Goal: Entertainment & Leisure: Consume media (video, audio)

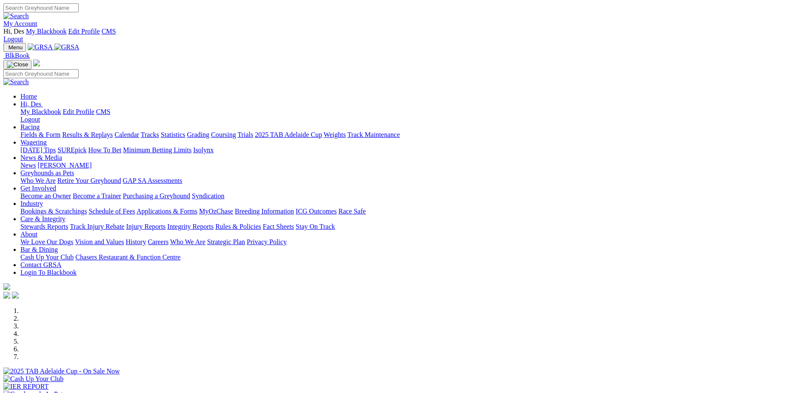
scroll to position [85, 0]
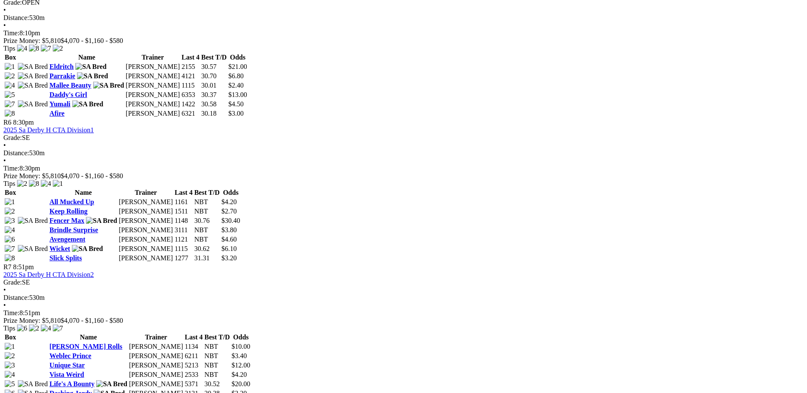
scroll to position [1063, 0]
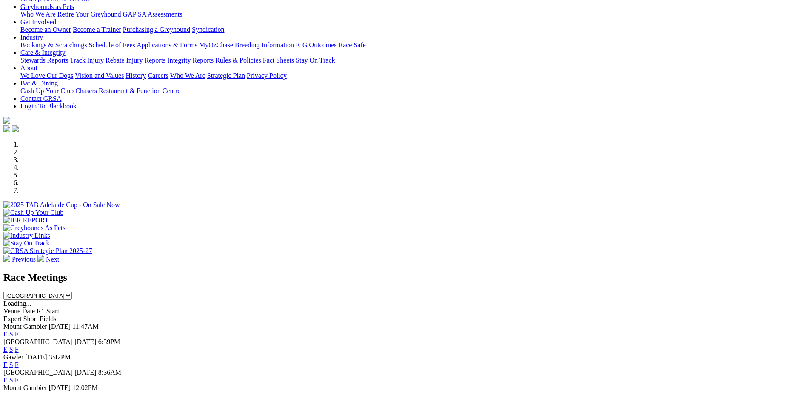
scroll to position [170, 0]
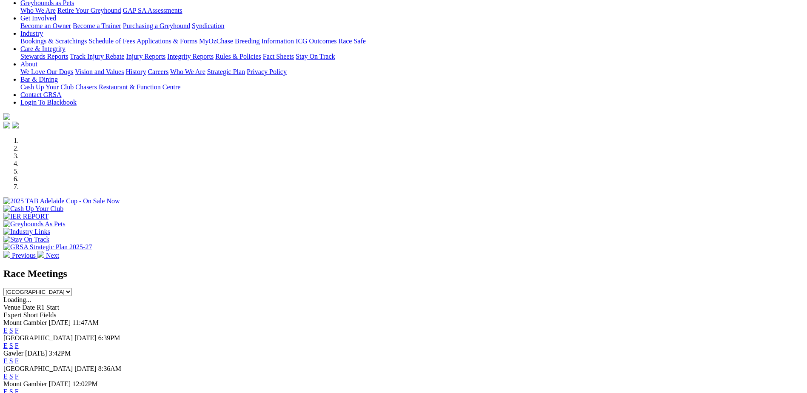
click at [19, 357] on link "F" at bounding box center [17, 360] width 4 height 7
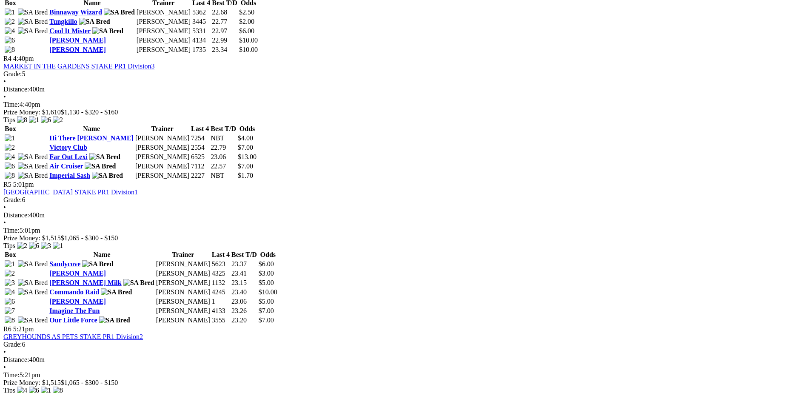
scroll to position [808, 0]
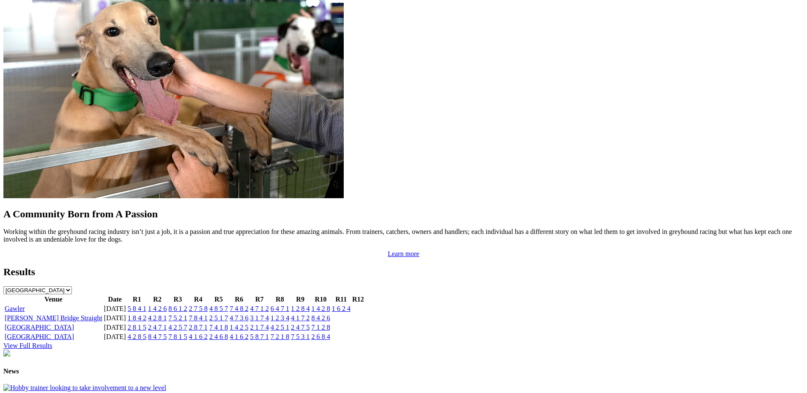
scroll to position [717, 0]
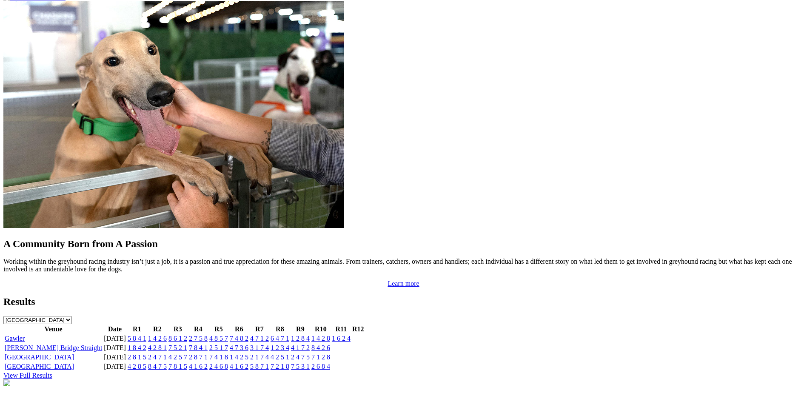
click at [102, 344] on link "[PERSON_NAME] Bridge Straight" at bounding box center [53, 347] width 97 height 7
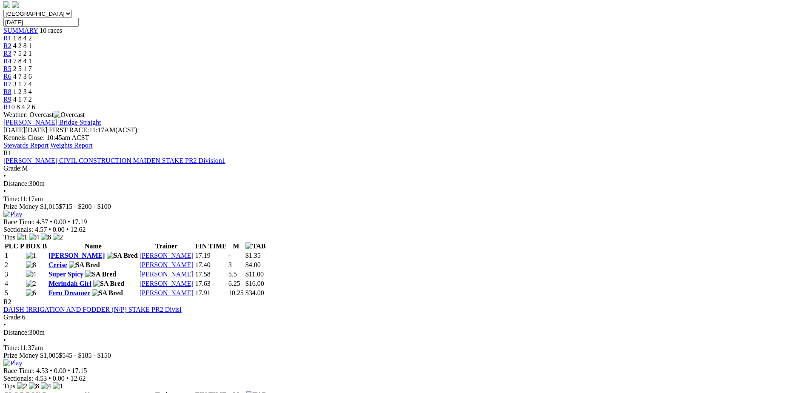
scroll to position [383, 0]
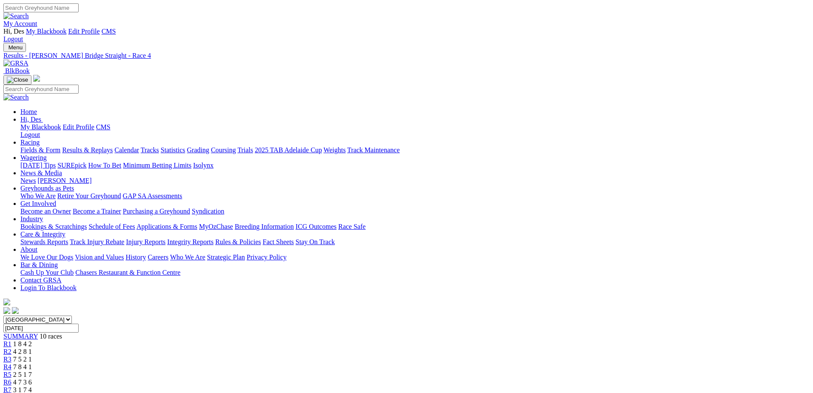
drag, startPoint x: 498, startPoint y: 28, endPoint x: 518, endPoint y: 36, distance: 20.8
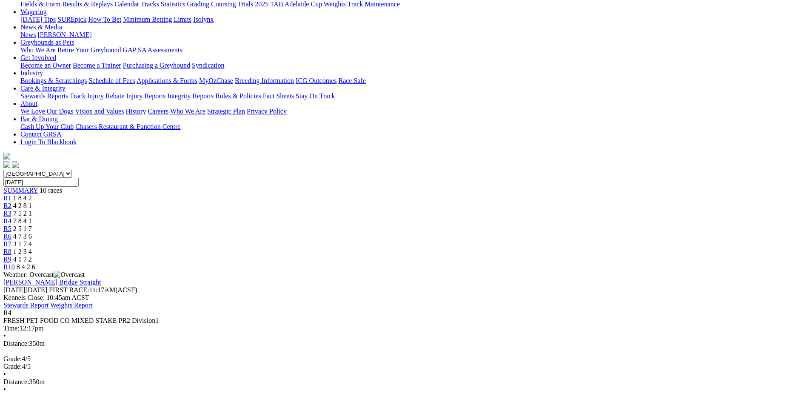
scroll to position [170, 0]
